Goal: Task Accomplishment & Management: Manage account settings

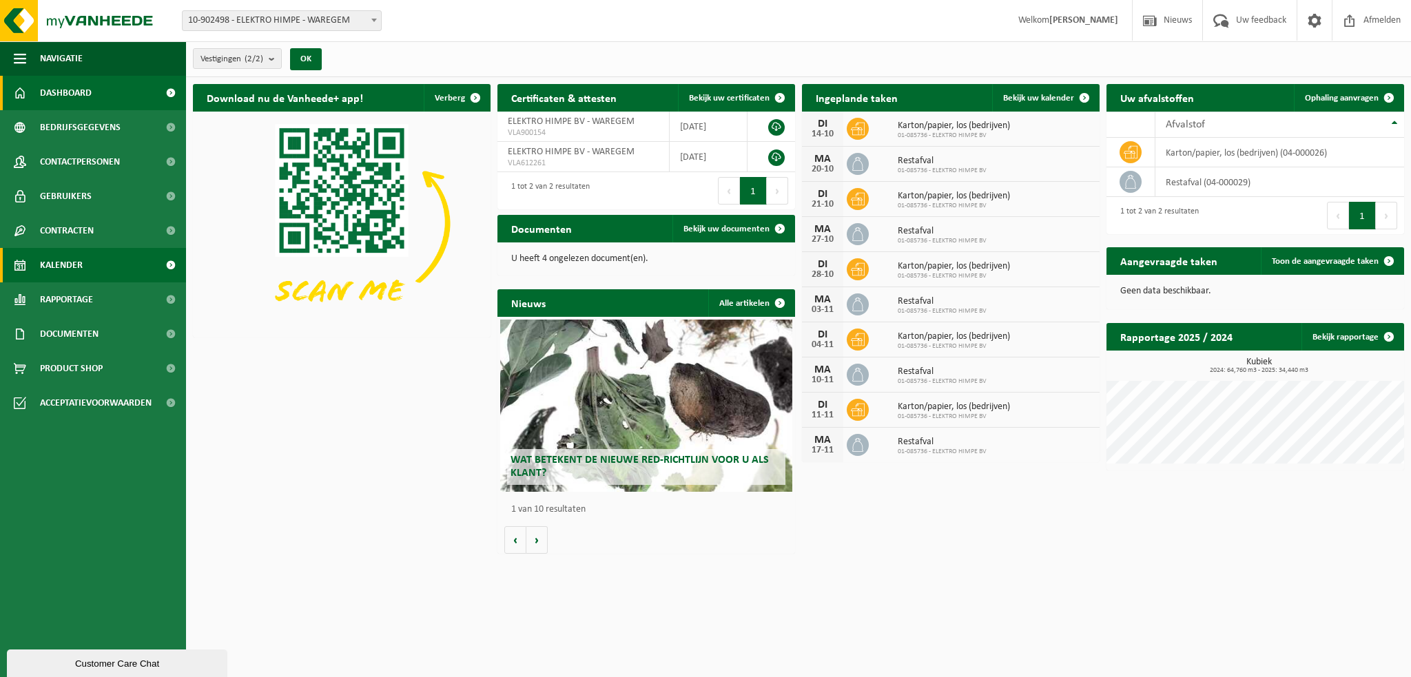
click at [75, 264] on span "Kalender" at bounding box center [61, 265] width 43 height 34
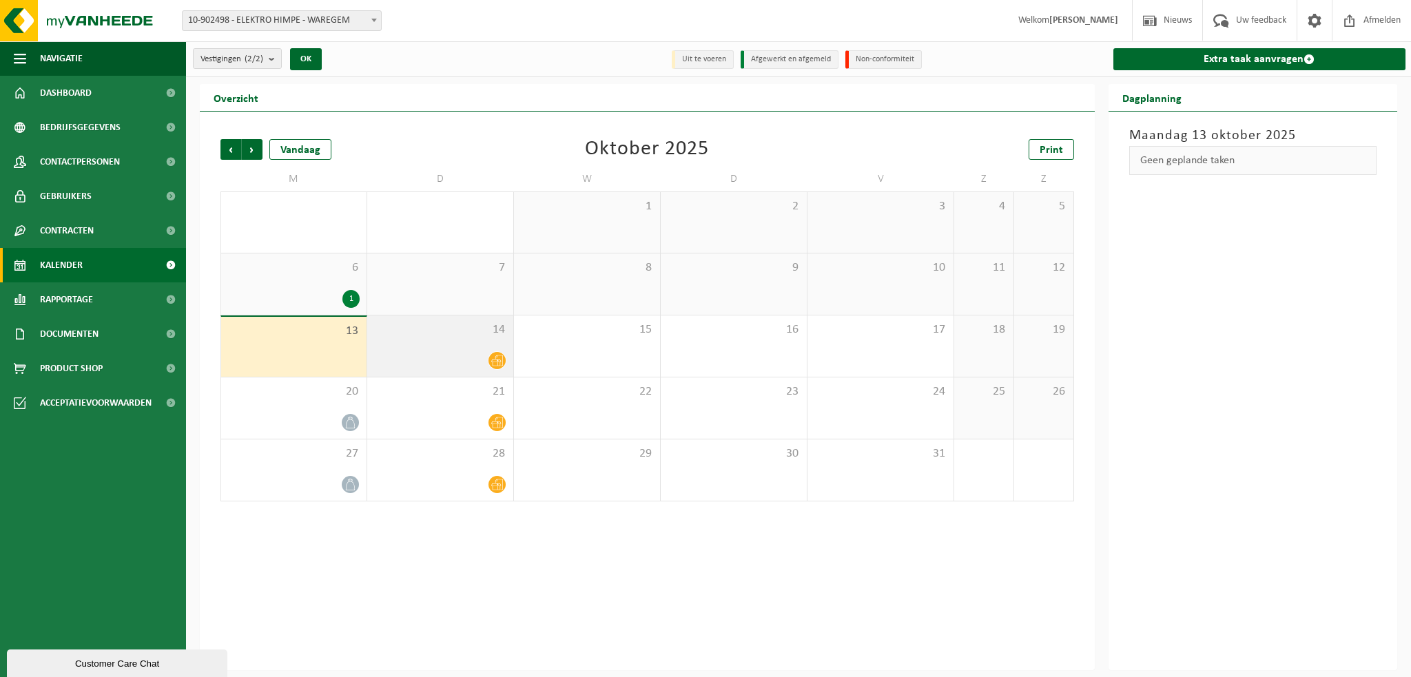
click at [396, 323] on span "14" at bounding box center [440, 330] width 132 height 15
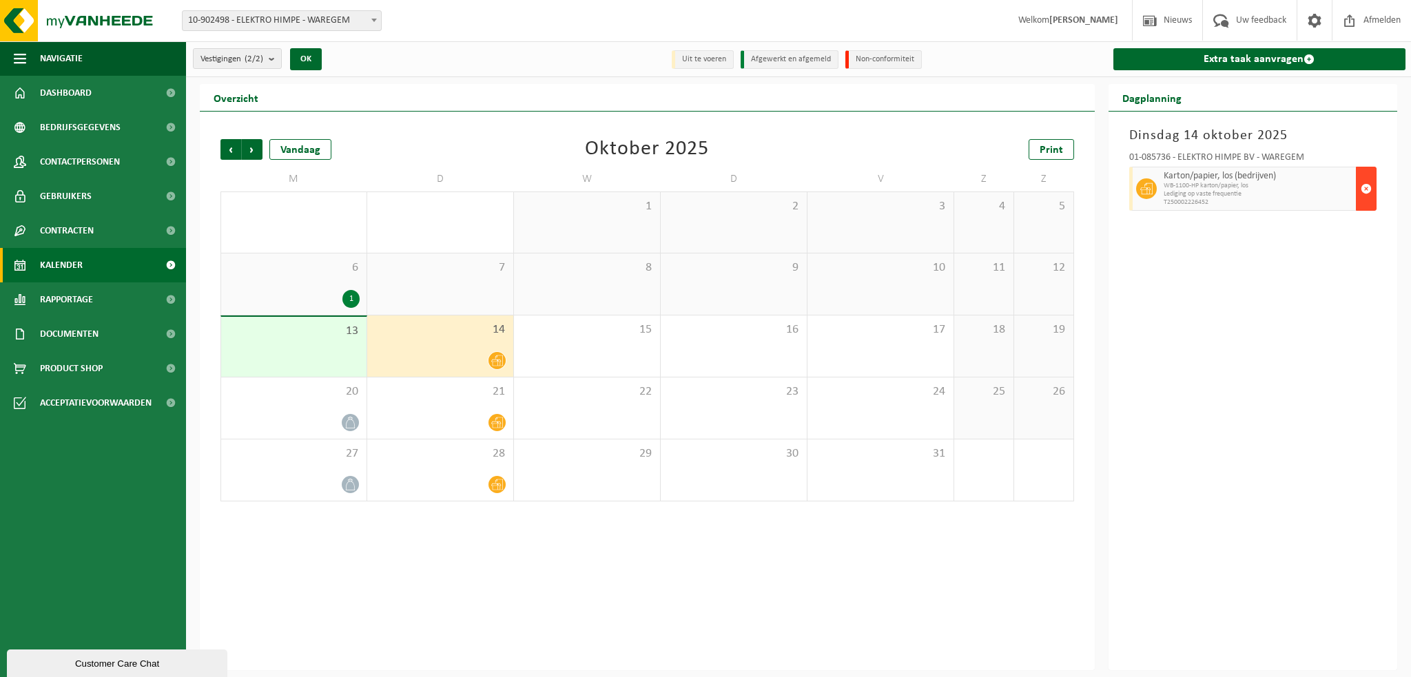
click at [1365, 184] on span "button" at bounding box center [1366, 189] width 11 height 28
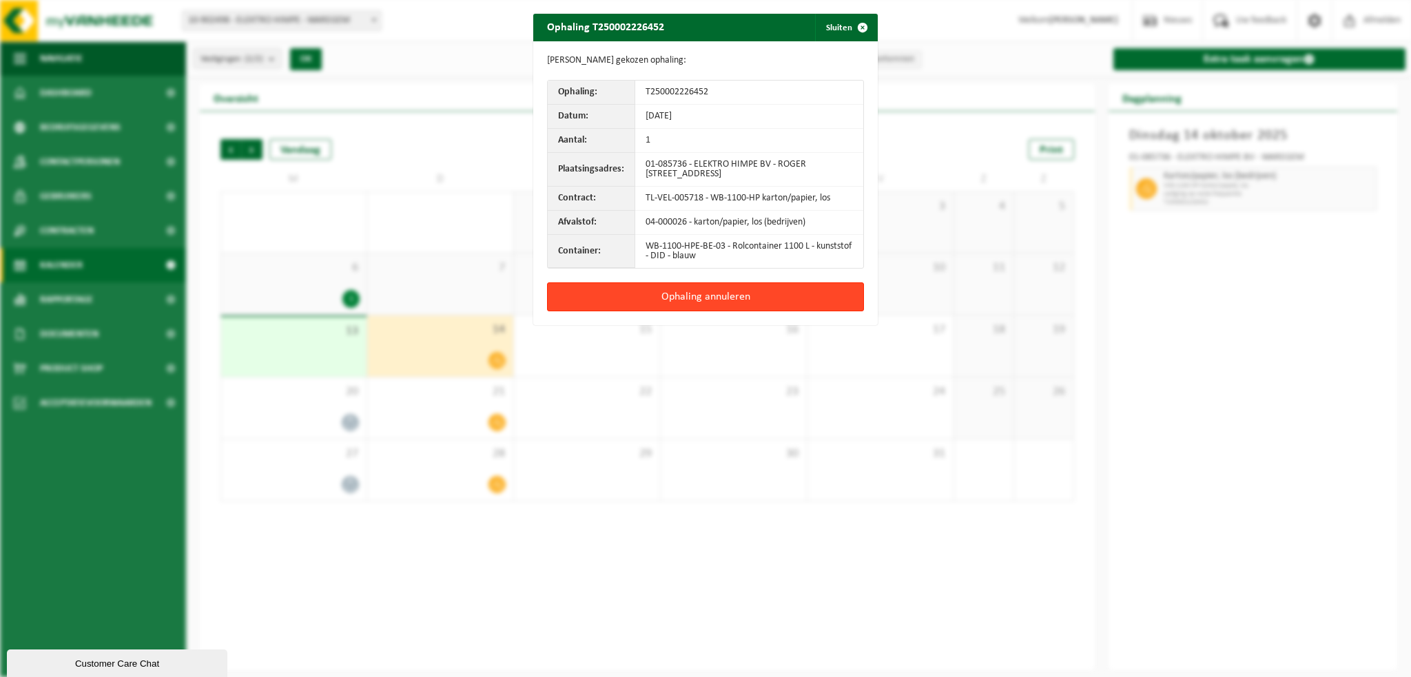
click at [727, 300] on button "Ophaling annuleren" at bounding box center [705, 297] width 317 height 29
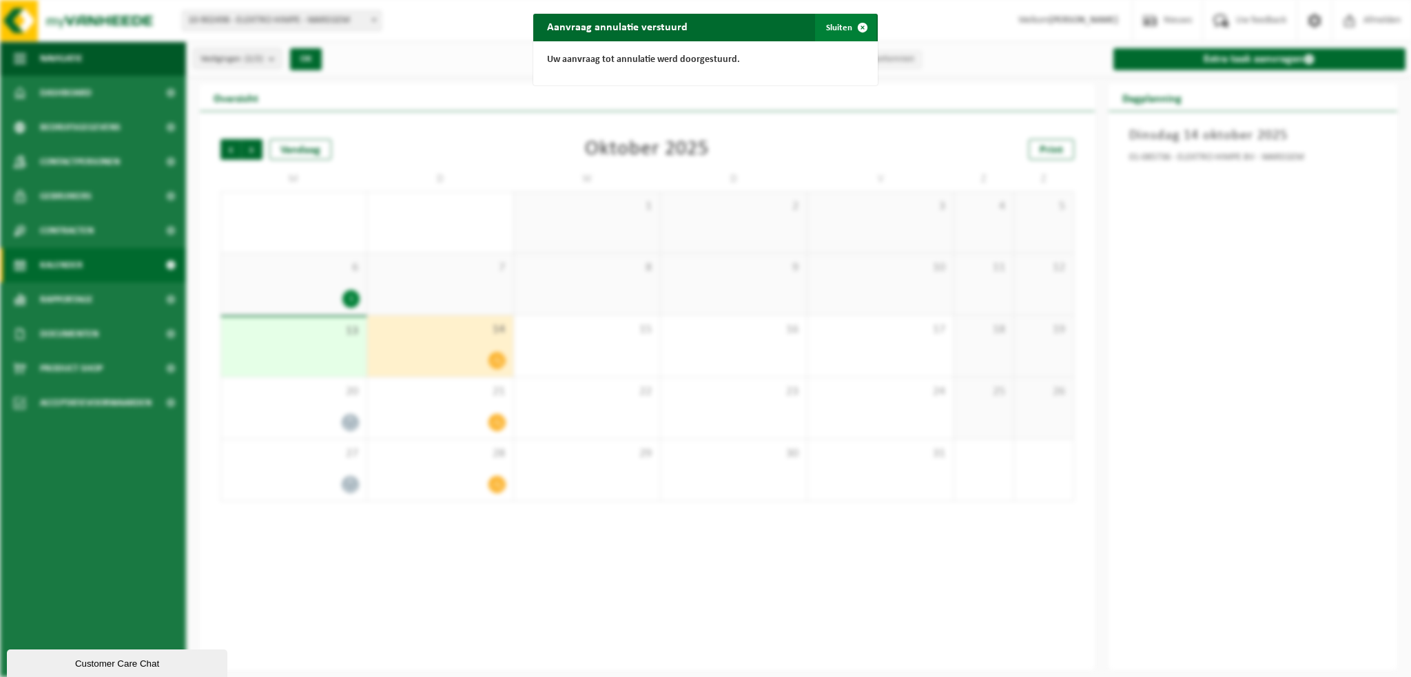
click at [831, 28] on button "Sluiten" at bounding box center [845, 28] width 61 height 28
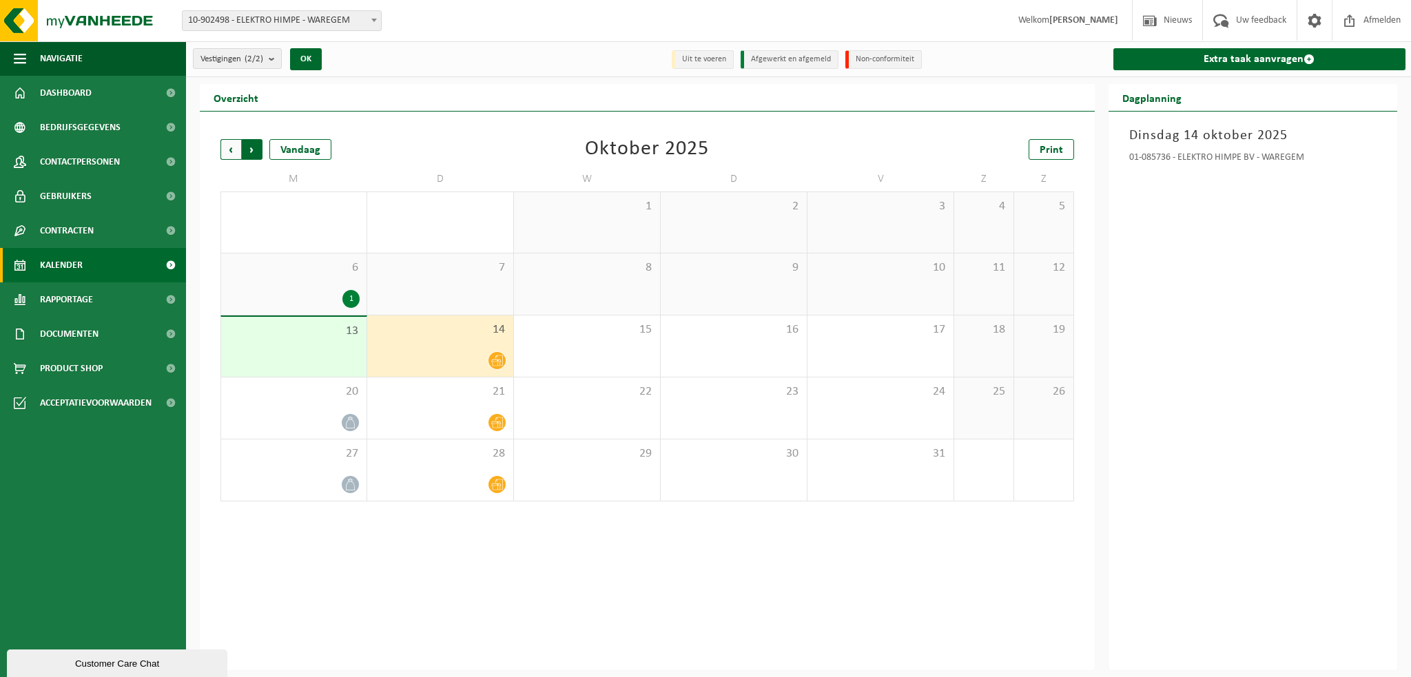
click at [231, 149] on span "Vorige" at bounding box center [231, 149] width 21 height 21
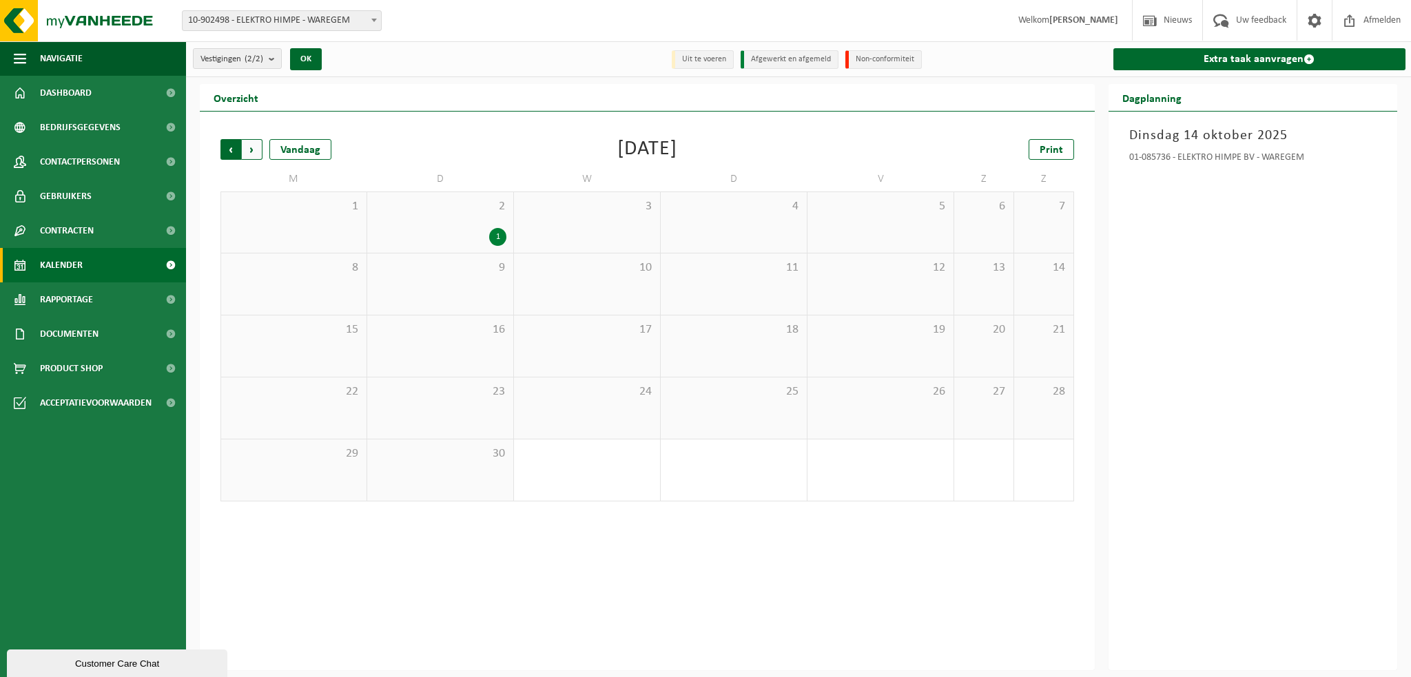
click at [256, 144] on span "Volgende" at bounding box center [252, 149] width 21 height 21
